Goal: Information Seeking & Learning: Learn about a topic

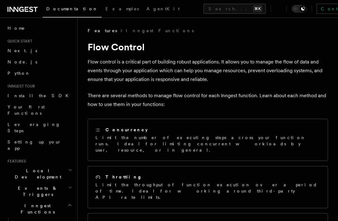
scroll to position [19, 0]
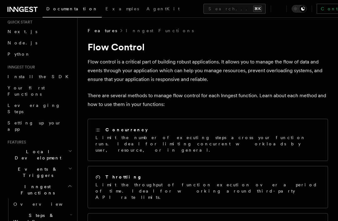
click at [17, 75] on span "Install the SDK" at bounding box center [40, 76] width 65 height 5
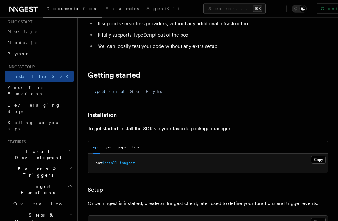
scroll to position [81, 0]
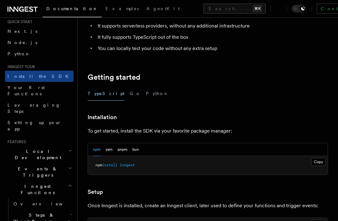
click at [146, 94] on button "Python" at bounding box center [157, 94] width 23 height 14
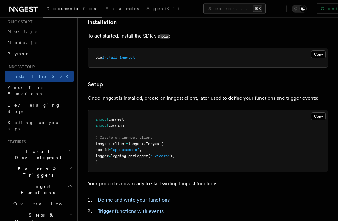
click at [100, 61] on pre "pip install inngest" at bounding box center [208, 58] width 240 height 19
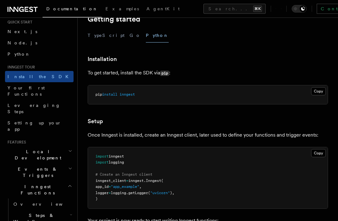
scroll to position [136, 0]
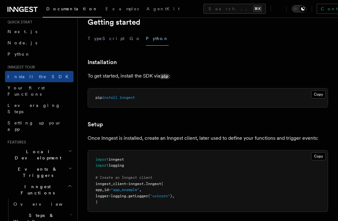
click at [98, 41] on button "TypeScript" at bounding box center [106, 39] width 37 height 14
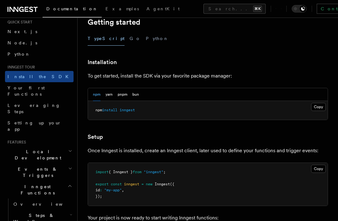
click at [146, 39] on button "Python" at bounding box center [157, 39] width 23 height 14
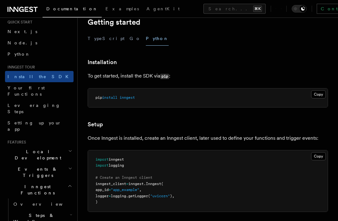
click at [96, 39] on button "TypeScript" at bounding box center [106, 39] width 37 height 14
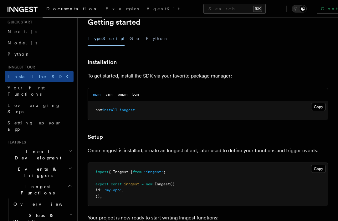
click at [146, 41] on button "Python" at bounding box center [157, 39] width 23 height 14
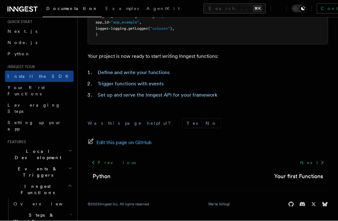
scroll to position [304, 0]
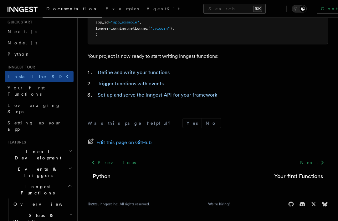
click at [314, 163] on link "Next" at bounding box center [312, 162] width 32 height 11
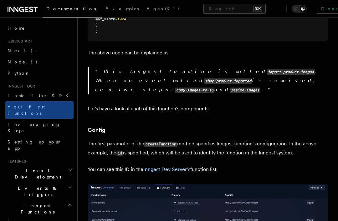
scroll to position [319, 0]
